Goal: Task Accomplishment & Management: Manage account settings

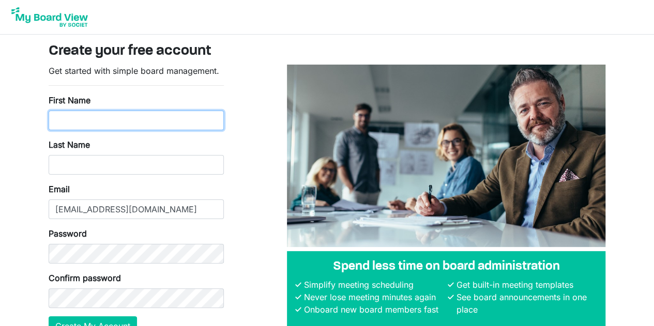
click at [117, 123] on input "First Name" at bounding box center [136, 121] width 175 height 20
type input "[PERSON_NAME]"
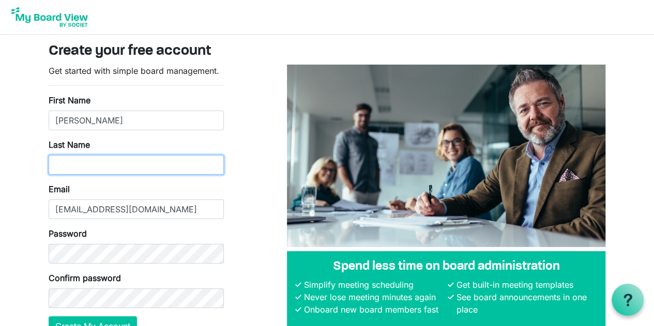
type input "Lansky"
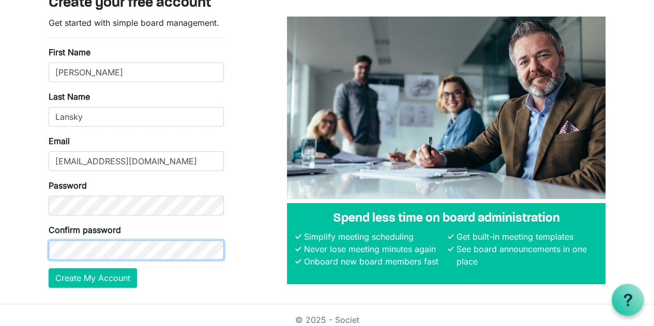
scroll to position [56, 0]
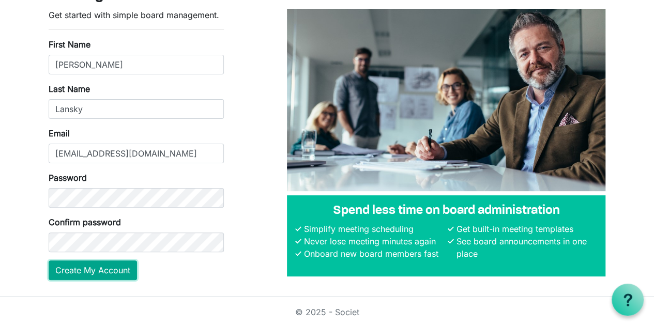
click at [107, 265] on button "Create My Account" at bounding box center [93, 271] width 88 height 20
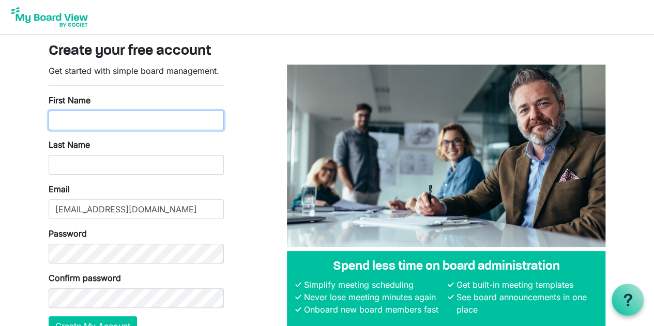
click at [116, 116] on input "First Name" at bounding box center [136, 121] width 175 height 20
type input "[PERSON_NAME]"
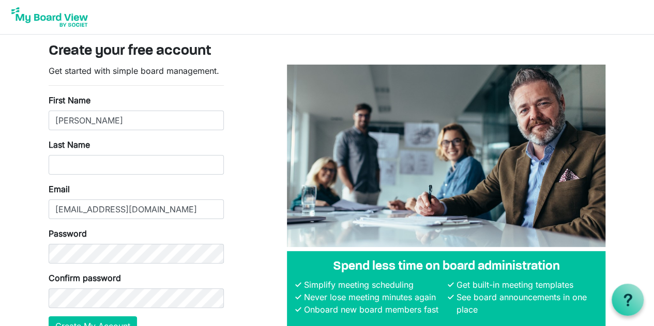
type input "Lansky"
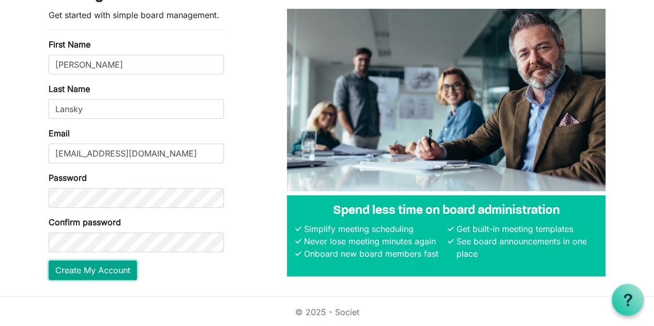
click at [114, 269] on button "Create My Account" at bounding box center [93, 271] width 88 height 20
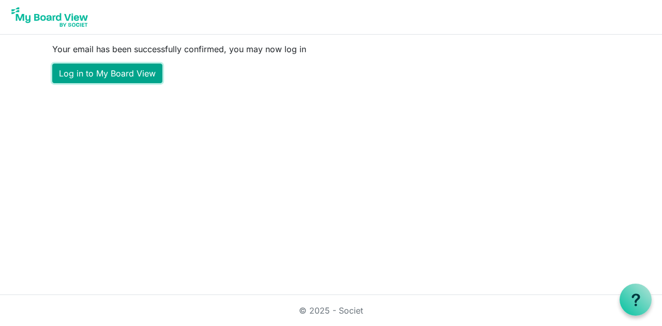
click at [134, 76] on link "Log in to My Board View" at bounding box center [107, 74] width 110 height 20
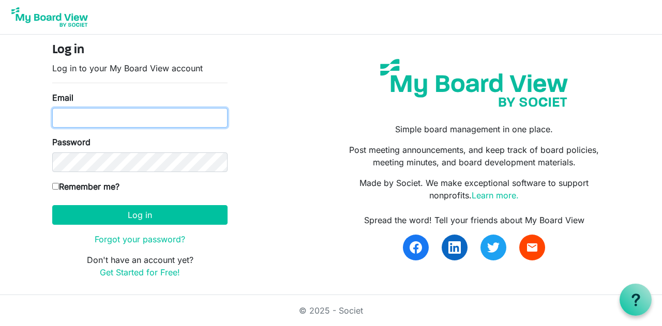
click at [171, 109] on input "Email" at bounding box center [139, 118] width 175 height 20
type input "ralansky@gmail.com"
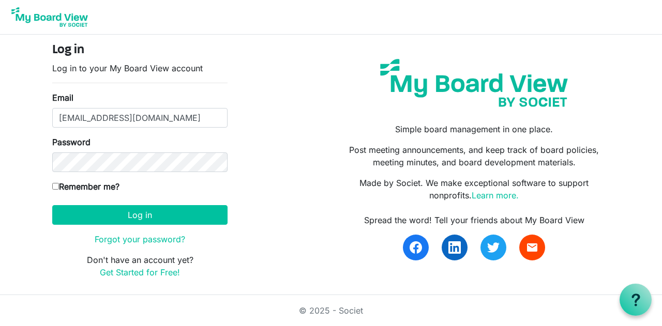
click at [53, 183] on input "Remember me?" at bounding box center [55, 186] width 7 height 7
checkbox input "true"
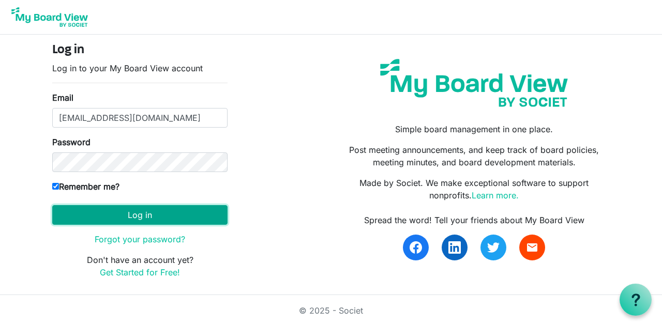
click at [101, 210] on button "Log in" at bounding box center [139, 215] width 175 height 20
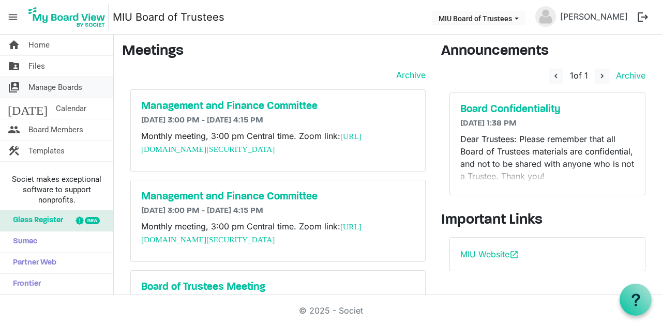
click at [53, 89] on span "Manage Boards" at bounding box center [55, 87] width 54 height 21
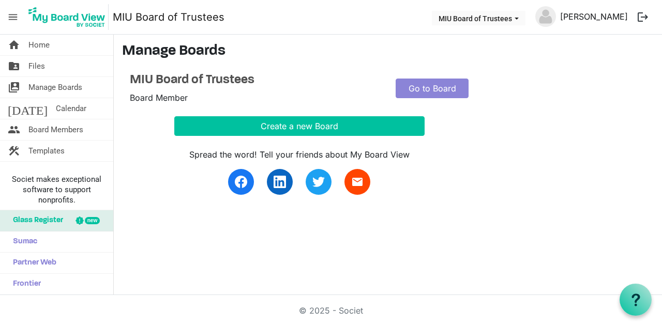
click at [594, 15] on link "[PERSON_NAME]" at bounding box center [594, 16] width 76 height 21
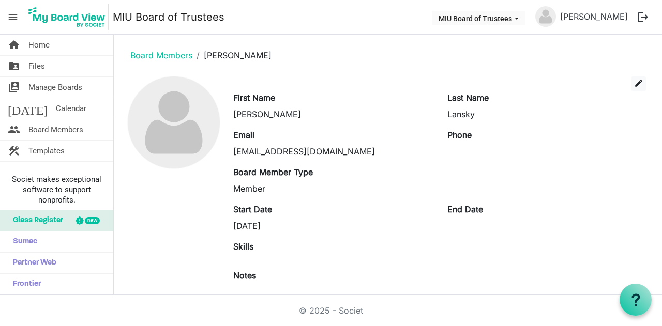
click at [556, 16] on img at bounding box center [545, 16] width 21 height 21
click at [634, 80] on span "edit" at bounding box center [638, 83] width 9 height 9
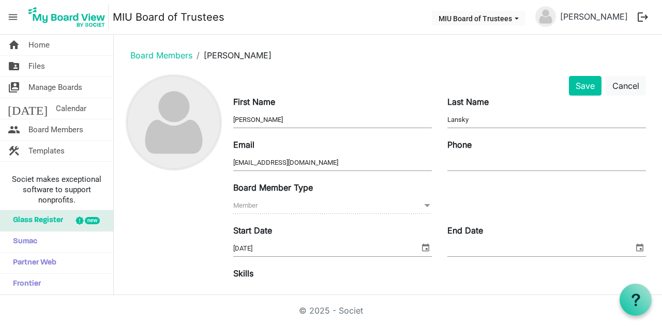
click at [209, 137] on img at bounding box center [174, 122] width 92 height 92
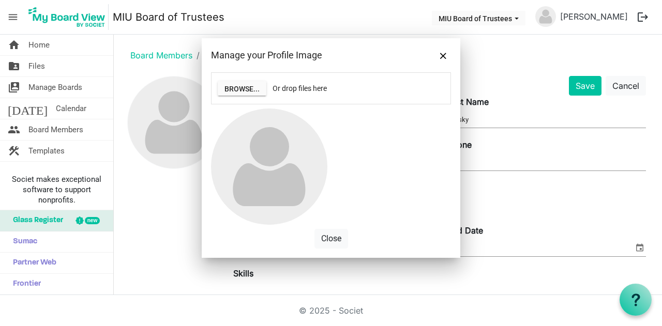
click at [264, 149] on img at bounding box center [269, 167] width 116 height 116
click at [245, 84] on button "Browse..." at bounding box center [242, 88] width 49 height 14
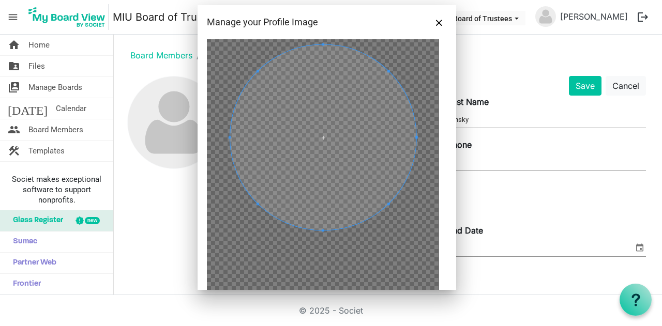
scroll to position [113, 0]
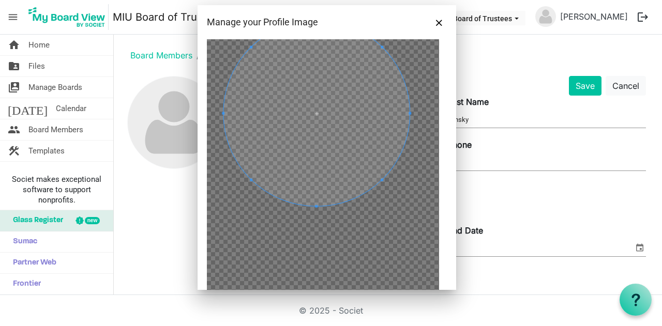
click at [314, 108] on span at bounding box center [317, 114] width 186 height 186
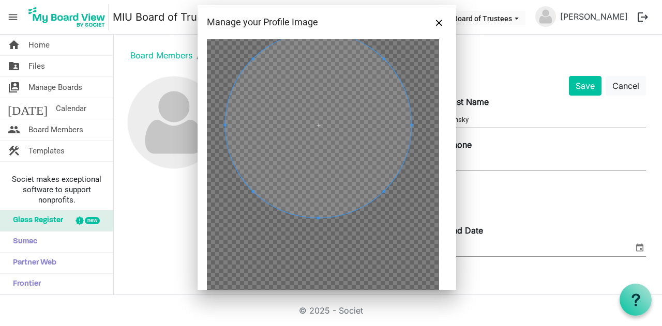
scroll to position [60, 0]
click at [332, 121] on span at bounding box center [319, 125] width 186 height 186
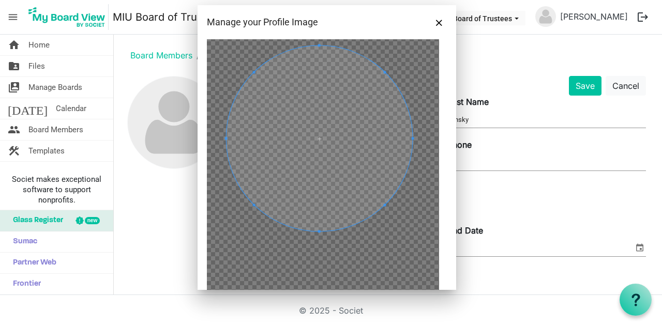
scroll to position [46, 0]
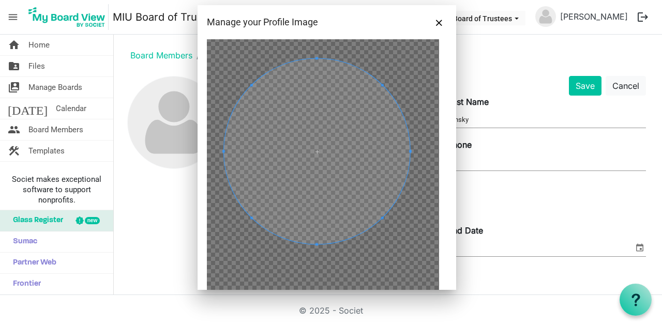
click at [364, 168] on span at bounding box center [317, 151] width 186 height 186
click at [445, 25] on button "Close" at bounding box center [439, 22] width 16 height 16
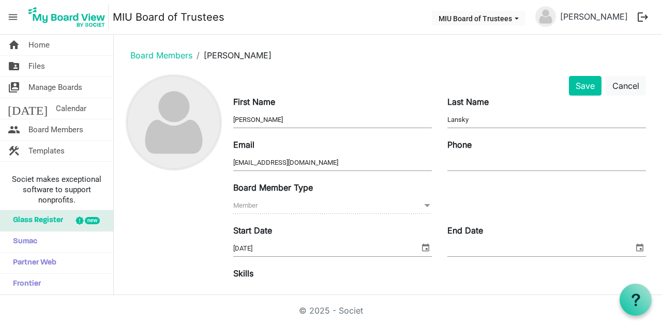
click at [181, 133] on img at bounding box center [174, 122] width 92 height 92
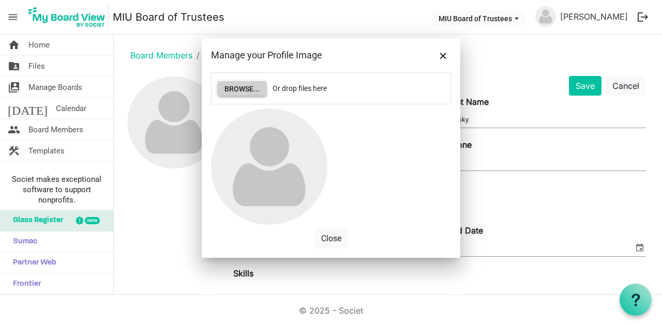
click at [242, 93] on button "Browse..." at bounding box center [242, 88] width 49 height 14
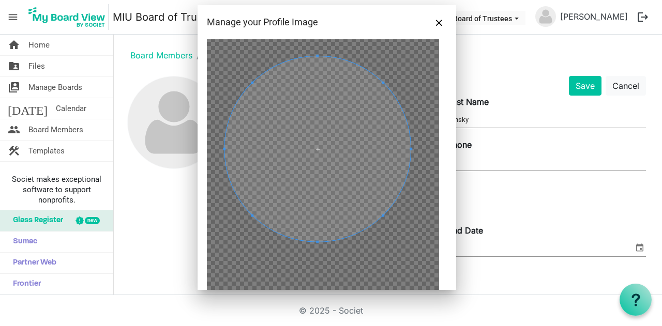
click at [342, 171] on span at bounding box center [318, 149] width 186 height 186
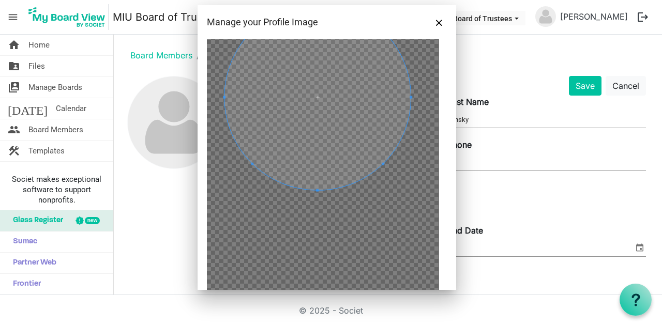
scroll to position [52, 0]
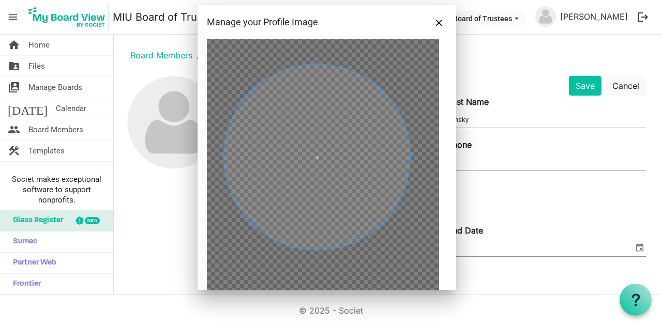
click at [350, 168] on span at bounding box center [317, 157] width 186 height 186
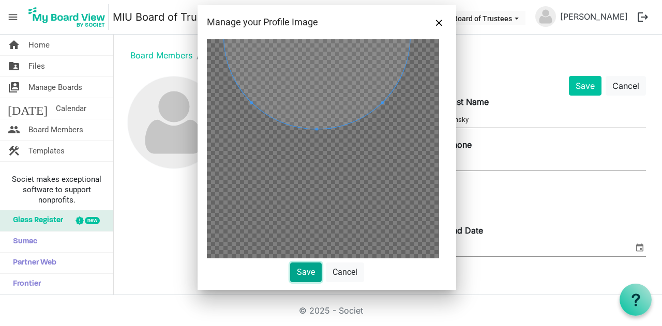
click at [300, 274] on button "Save" at bounding box center [306, 273] width 32 height 20
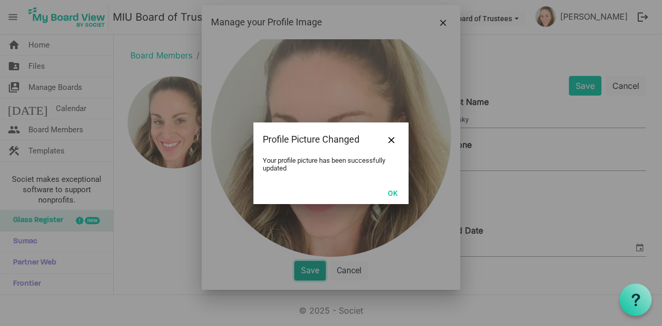
scroll to position [0, 0]
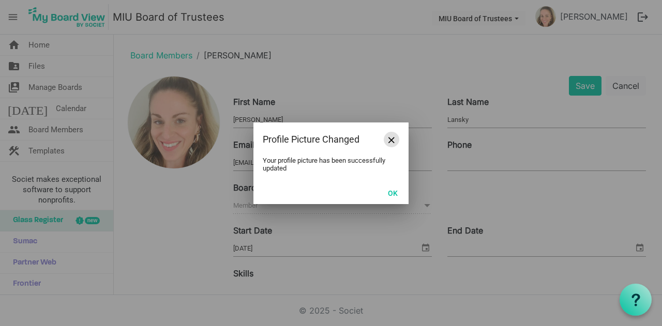
click at [394, 140] on span "Close" at bounding box center [391, 140] width 6 height 6
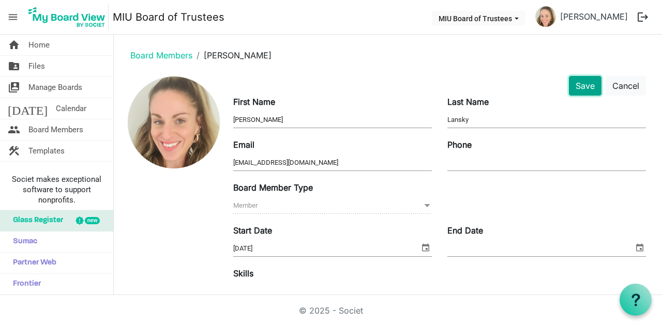
click at [581, 85] on button "Save" at bounding box center [585, 86] width 33 height 20
click at [384, 205] on span "Member Member" at bounding box center [332, 206] width 198 height 16
click at [422, 207] on span at bounding box center [426, 205] width 9 height 11
click at [50, 129] on span "Board Members" at bounding box center [55, 129] width 55 height 21
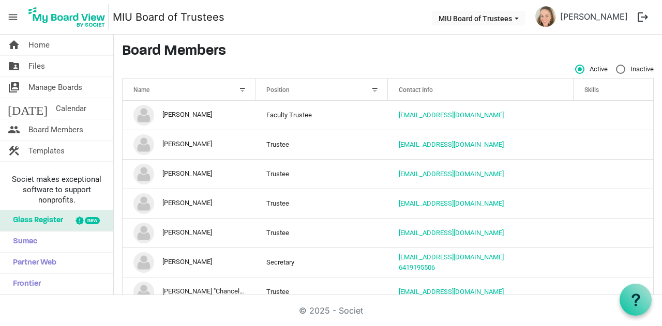
click at [556, 18] on img at bounding box center [545, 16] width 21 height 21
click at [56, 61] on link "folder_shared Files" at bounding box center [56, 66] width 113 height 21
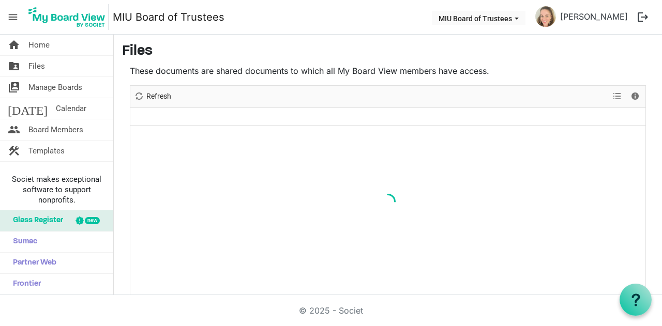
click at [48, 86] on span "Manage Boards" at bounding box center [55, 87] width 54 height 21
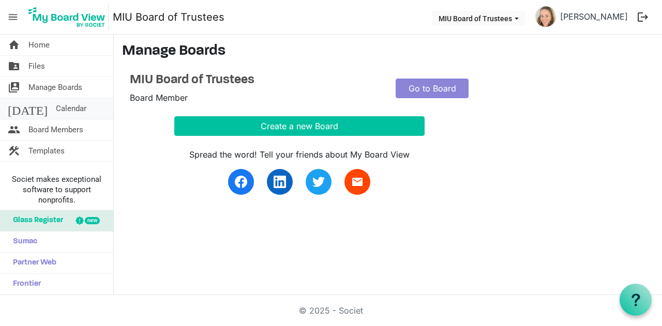
click at [56, 106] on span "Calendar" at bounding box center [71, 108] width 30 height 21
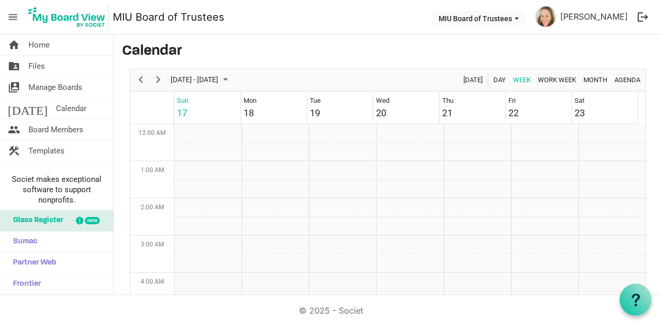
scroll to position [335, 0]
click at [40, 130] on span "Board Members" at bounding box center [55, 129] width 55 height 21
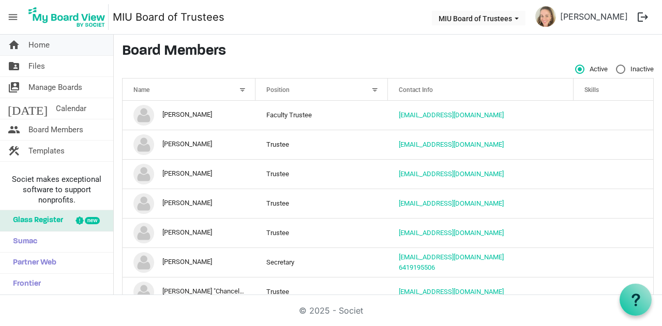
click at [39, 44] on span "Home" at bounding box center [38, 45] width 21 height 21
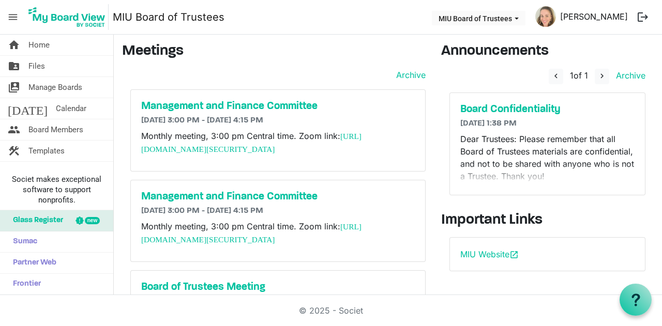
click at [607, 18] on link "[PERSON_NAME]" at bounding box center [594, 16] width 76 height 21
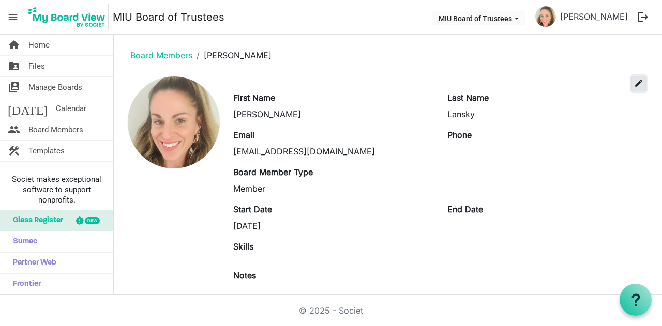
click at [634, 85] on span "edit" at bounding box center [638, 83] width 9 height 9
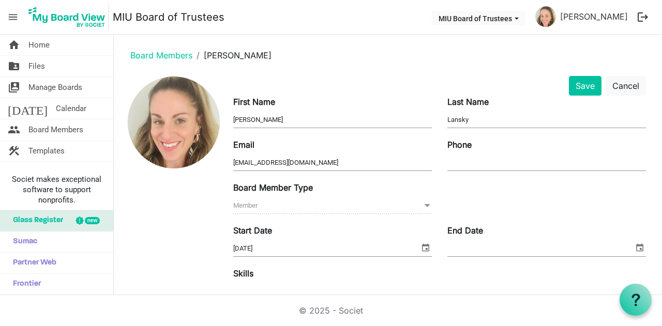
click at [380, 203] on span "Member Member" at bounding box center [332, 206] width 198 height 16
click at [38, 242] on link "Sumac" at bounding box center [56, 242] width 113 height 21
